Goal: Task Accomplishment & Management: Complete application form

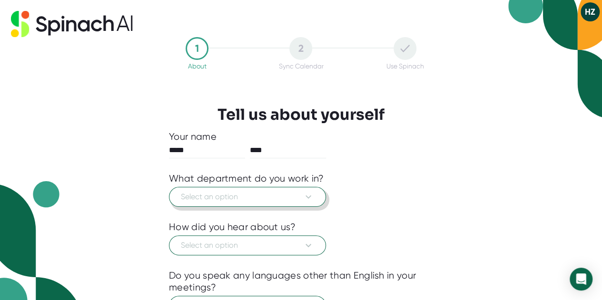
click at [282, 191] on span "Select an option" at bounding box center [247, 196] width 133 height 11
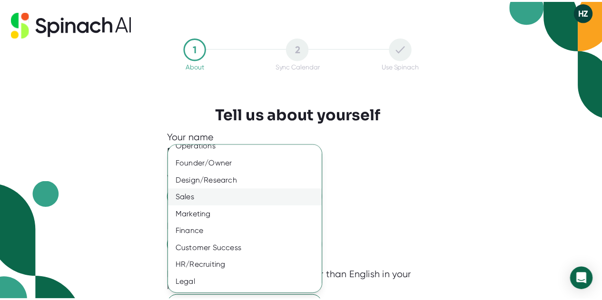
scroll to position [77, 0]
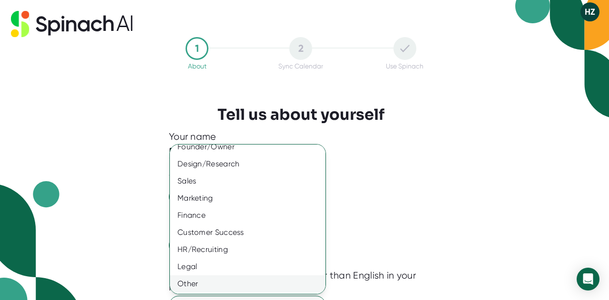
click at [197, 282] on div "Other" at bounding box center [251, 283] width 163 height 17
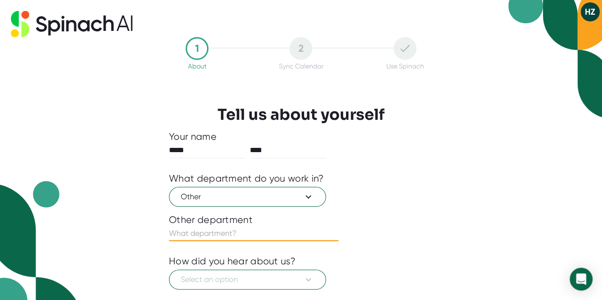
click at [225, 233] on input "text" at bounding box center [253, 233] width 169 height 15
type input "Education"
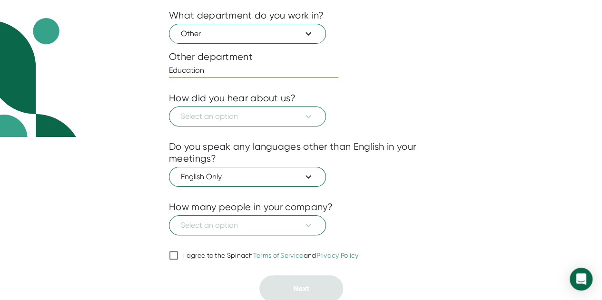
scroll to position [0, 0]
